Goal: Task Accomplishment & Management: Manage account settings

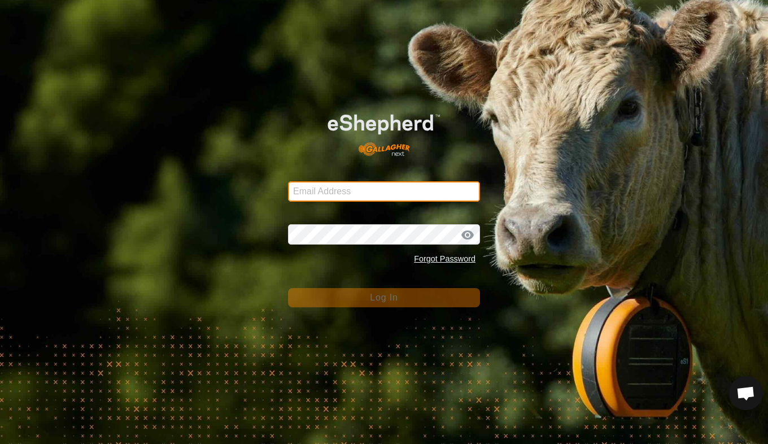
type input "[EMAIL_ADDRESS][DOMAIN_NAME]"
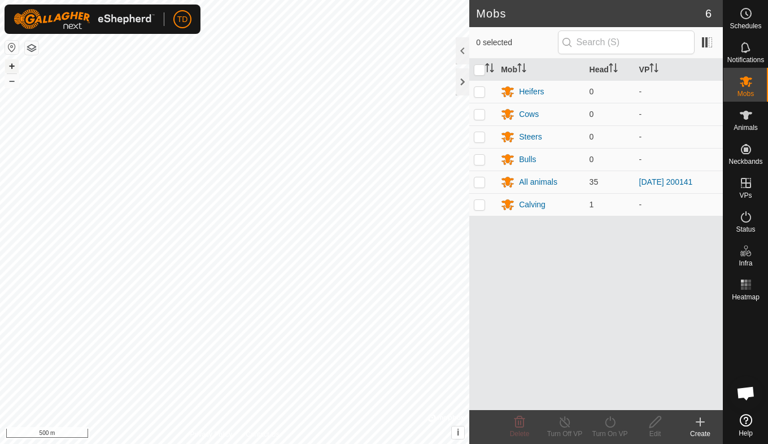
click at [13, 64] on button "+" at bounding box center [12, 66] width 14 height 14
click at [13, 61] on button "+" at bounding box center [12, 66] width 14 height 14
click at [7, 65] on button "+" at bounding box center [12, 66] width 14 height 14
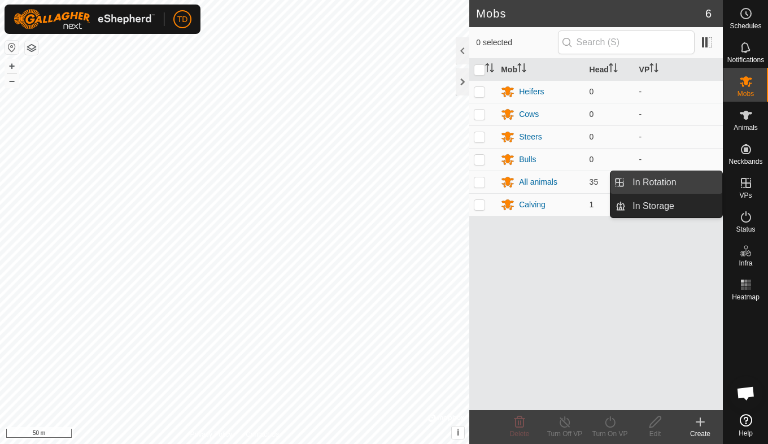
click at [689, 185] on link "In Rotation" at bounding box center [673, 182] width 97 height 23
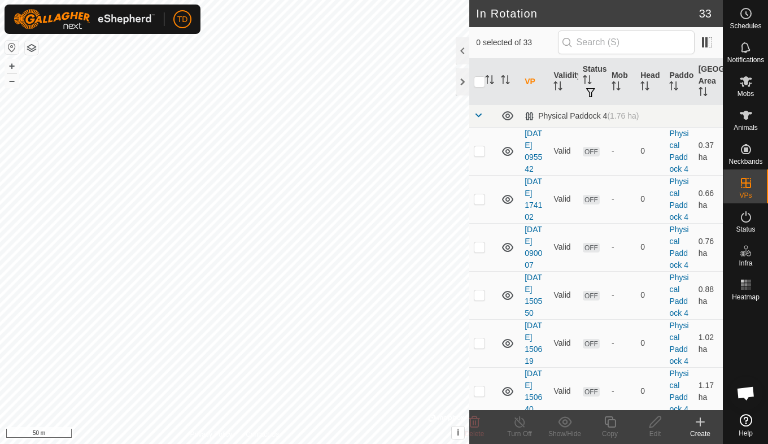
click at [698, 425] on icon at bounding box center [700, 422] width 14 height 14
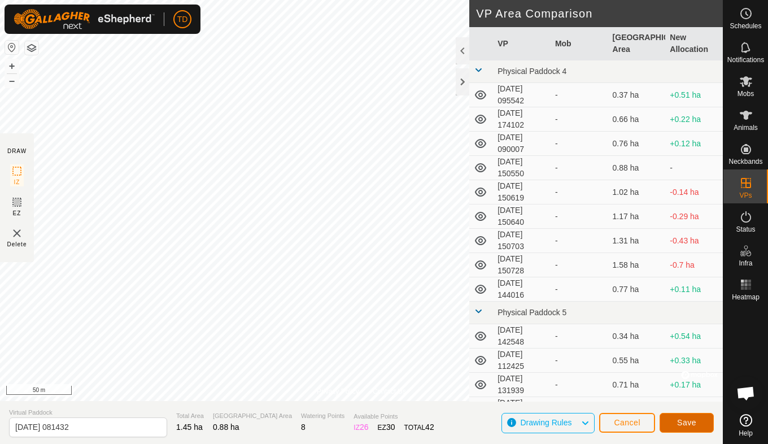
click at [690, 422] on span "Save" at bounding box center [686, 422] width 19 height 9
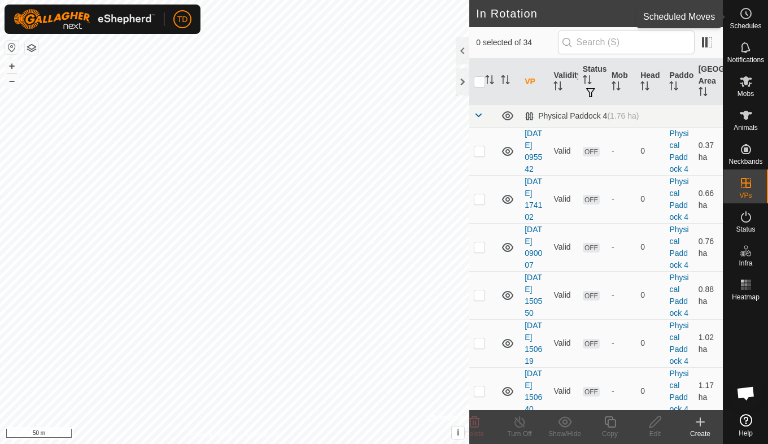
click at [750, 18] on icon at bounding box center [746, 14] width 14 height 14
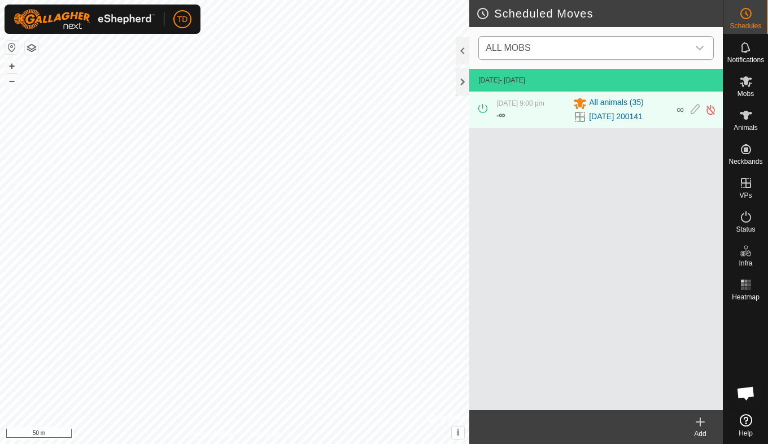
click at [697, 48] on icon "dropdown trigger" at bounding box center [699, 47] width 9 height 9
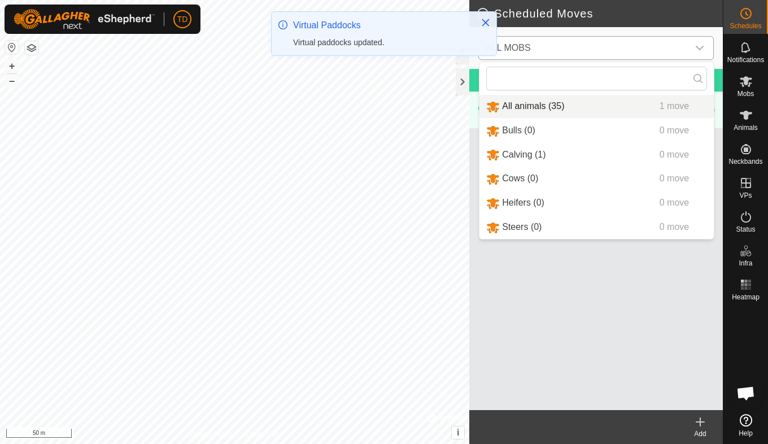
click at [541, 102] on li "All animals (35) 1 move" at bounding box center [596, 106] width 234 height 23
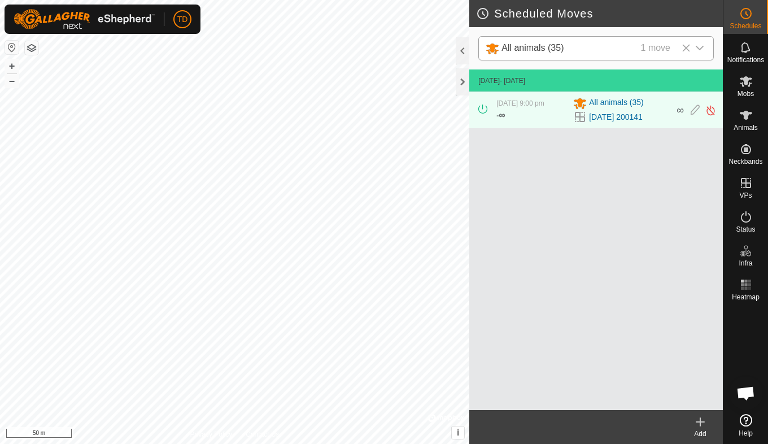
click at [701, 428] on icon at bounding box center [700, 422] width 14 height 14
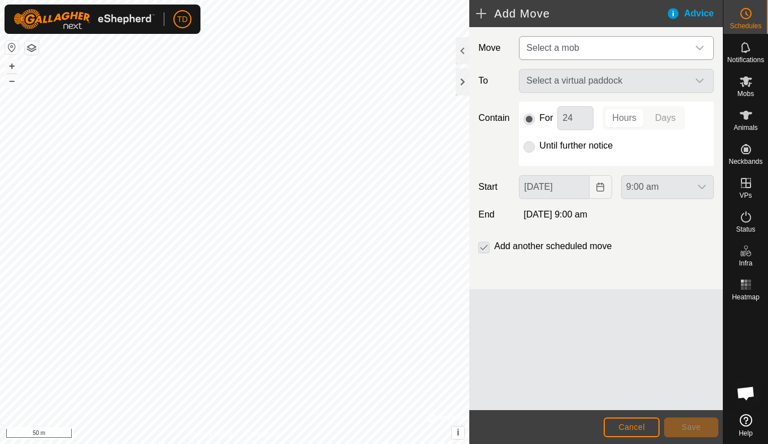
click at [702, 48] on icon "dropdown trigger" at bounding box center [699, 48] width 8 height 5
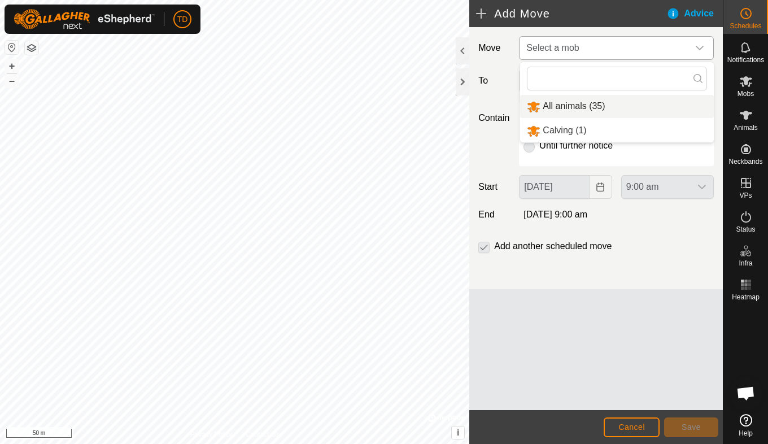
click at [575, 106] on li "All animals (35)" at bounding box center [617, 106] width 194 height 23
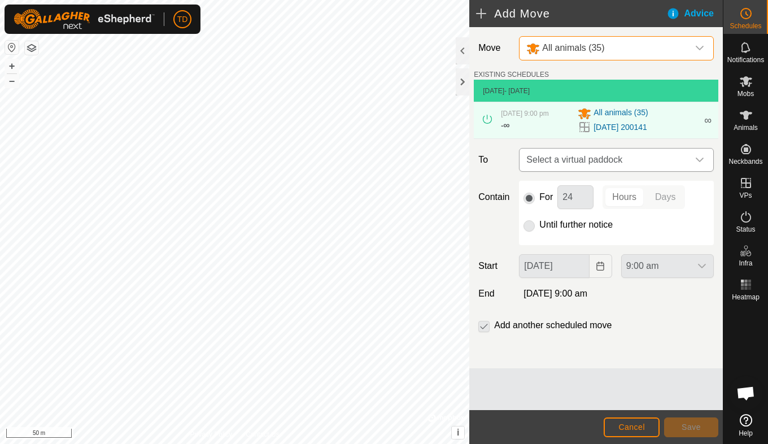
click at [697, 160] on icon "dropdown trigger" at bounding box center [699, 159] width 9 height 9
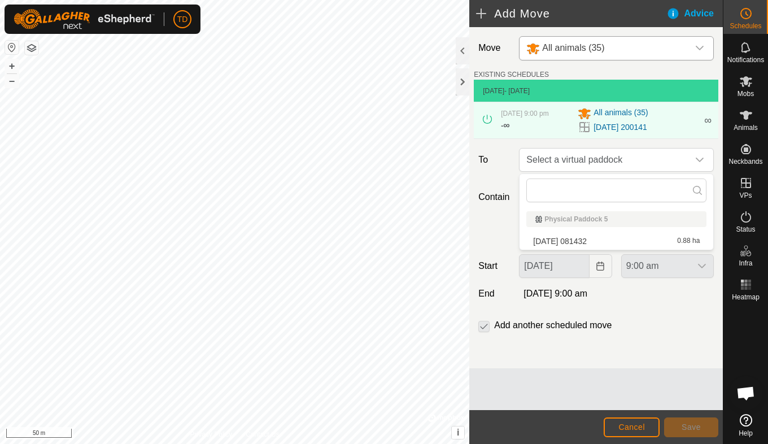
click at [582, 242] on li "[DATE] 081432 0.88 ha" at bounding box center [616, 241] width 180 height 17
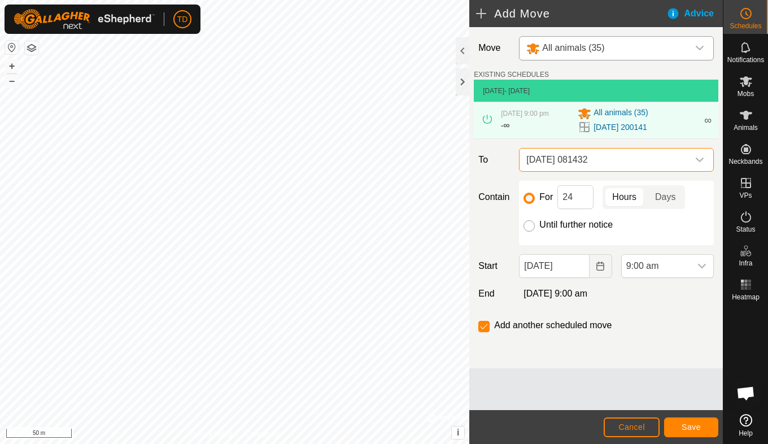
click at [532, 226] on input "Until further notice" at bounding box center [528, 225] width 11 height 11
radio input "true"
checkbox input "false"
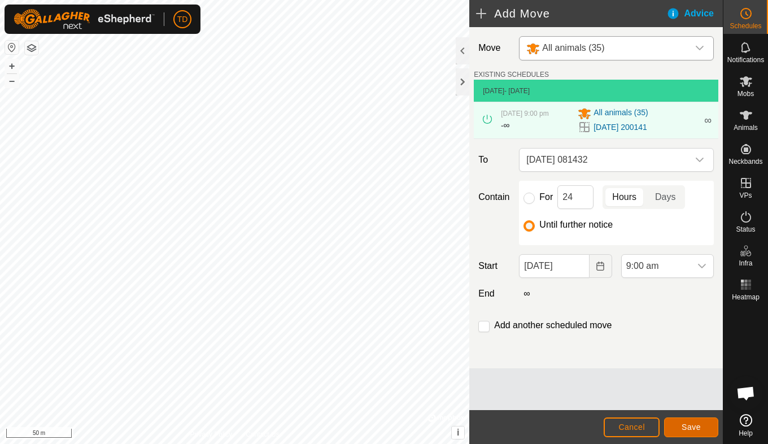
click at [688, 425] on span "Save" at bounding box center [690, 426] width 19 height 9
